Goal: Information Seeking & Learning: Learn about a topic

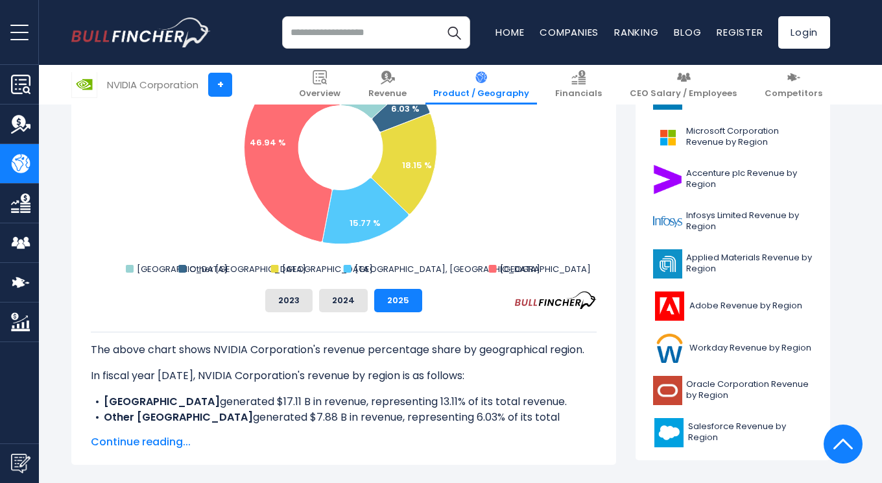
scroll to position [444, 0]
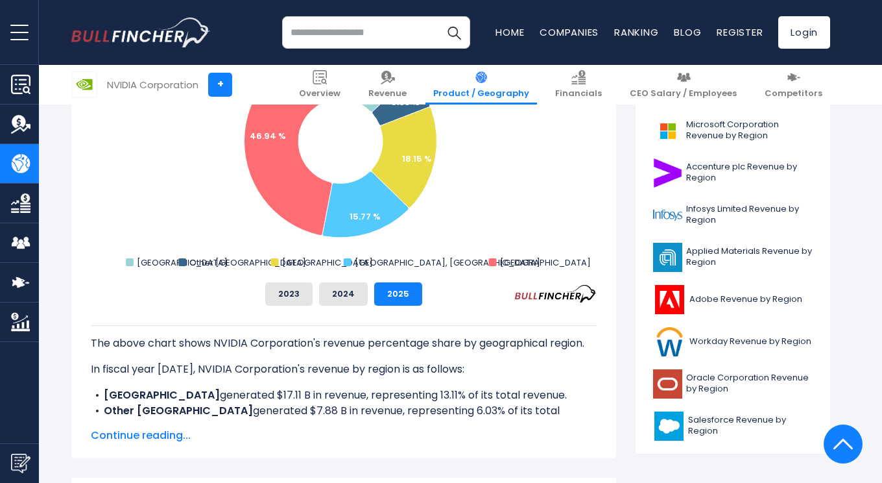
click at [106, 432] on span "Continue reading..." at bounding box center [344, 435] width 506 height 16
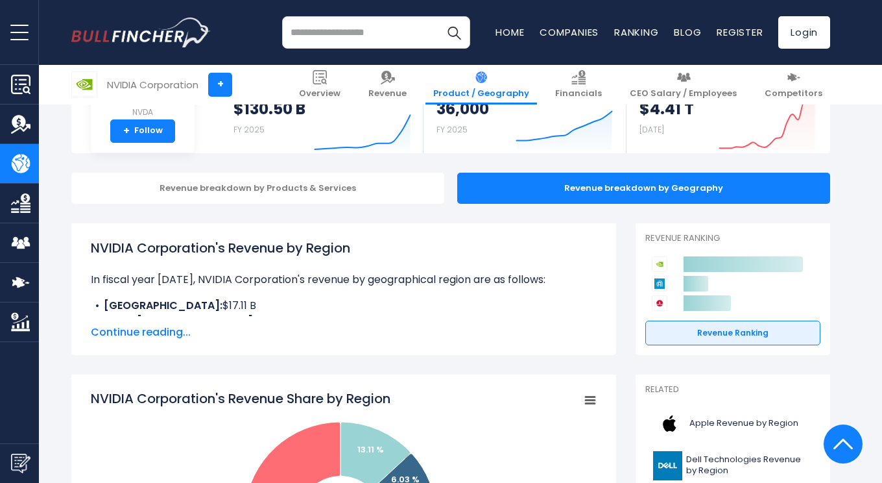
scroll to position [0, 0]
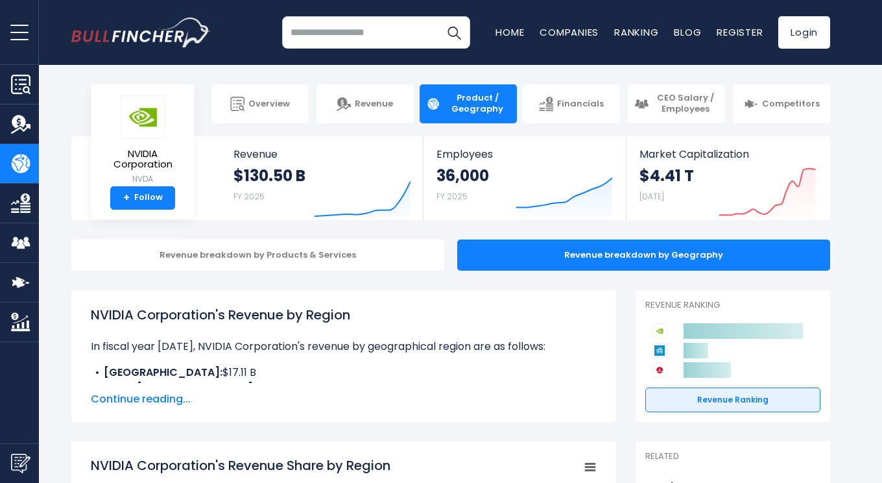
click at [352, 34] on input "search" at bounding box center [376, 32] width 188 height 32
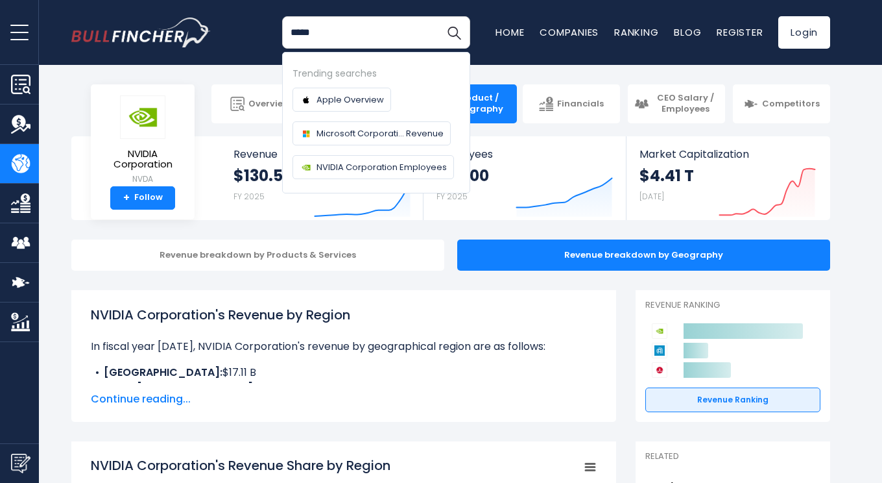
type input "*****"
click at [438, 16] on button "Search" at bounding box center [454, 32] width 32 height 32
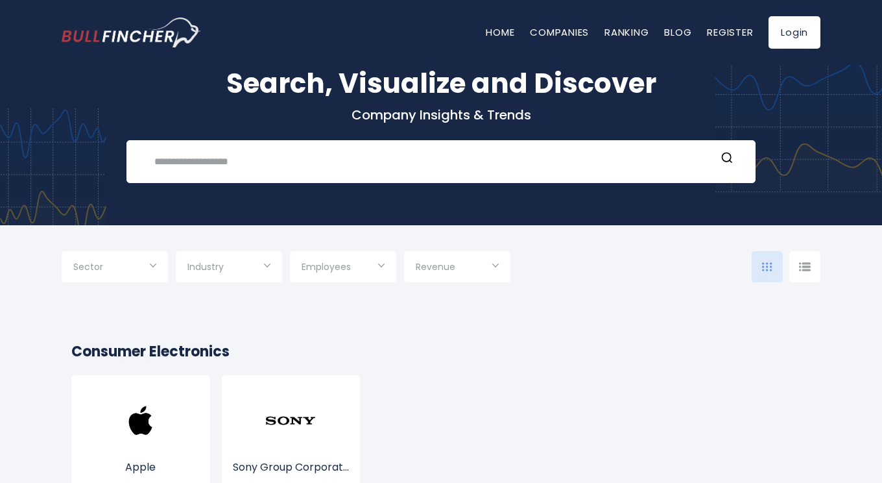
scroll to position [52, 0]
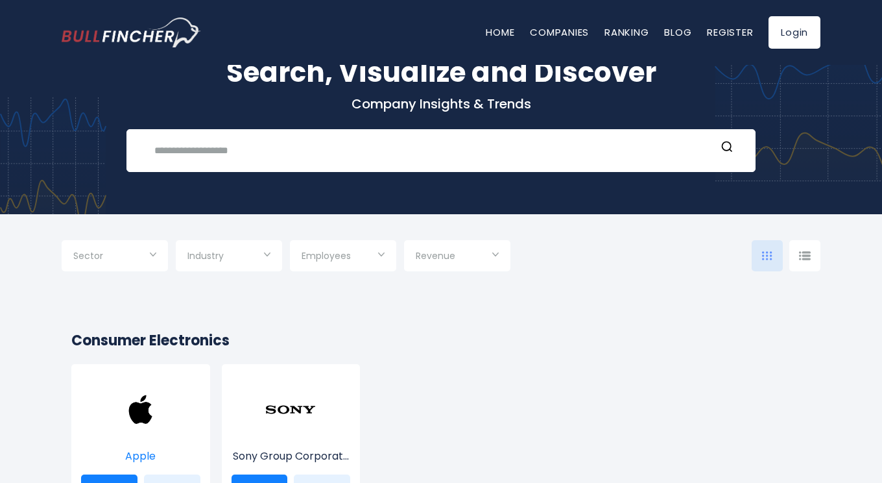
click at [137, 405] on img at bounding box center [141, 409] width 52 height 52
